Goal: Transaction & Acquisition: Purchase product/service

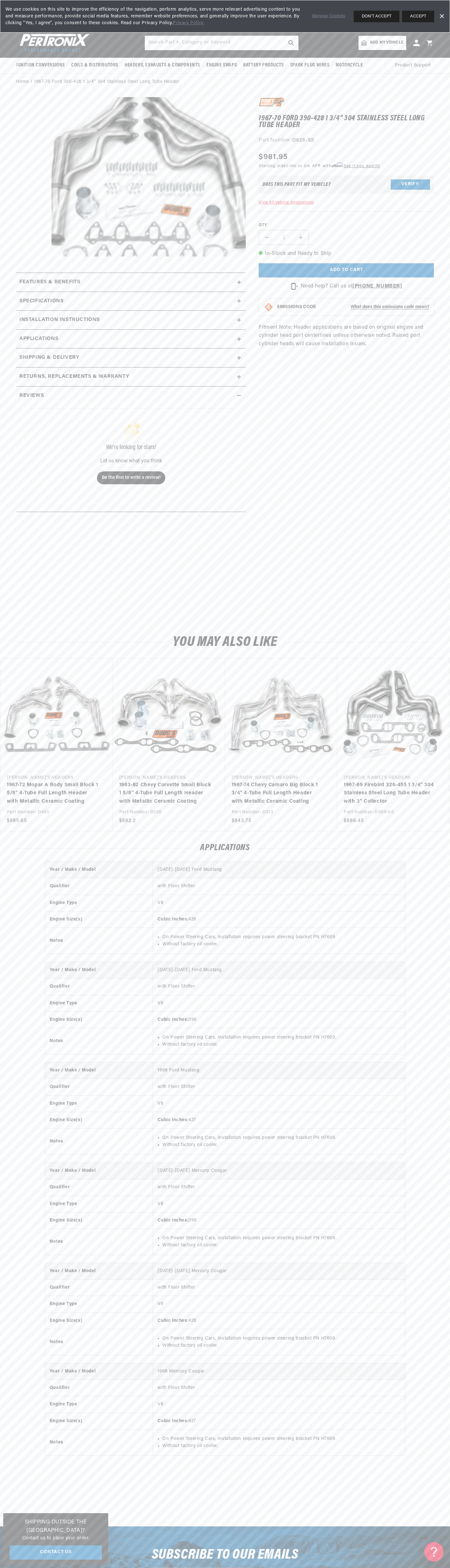
click at [336, 27] on div "We use cookies on this site to improve the efficiency of the navigation, perfor…" at bounding box center [225, 16] width 450 height 33
click at [433, 1454] on div "Year / Make / Model 1967-1970 Ford Mustang Qualifier with Floor Shifter Engine …" at bounding box center [225, 1163] width 450 height 602
click at [210, 1567] on html "Skip to content Your cart Your cart is empty Get the right parts the first time…" at bounding box center [225, 784] width 450 height 1568
click at [26, 592] on div "1967-70 Ford 390-428 1 3/4" 304 Stainless Steel Long Tube Header 1967-70 Ford 3…" at bounding box center [131, 354] width 230 height 514
